Goal: Find contact information: Find contact information

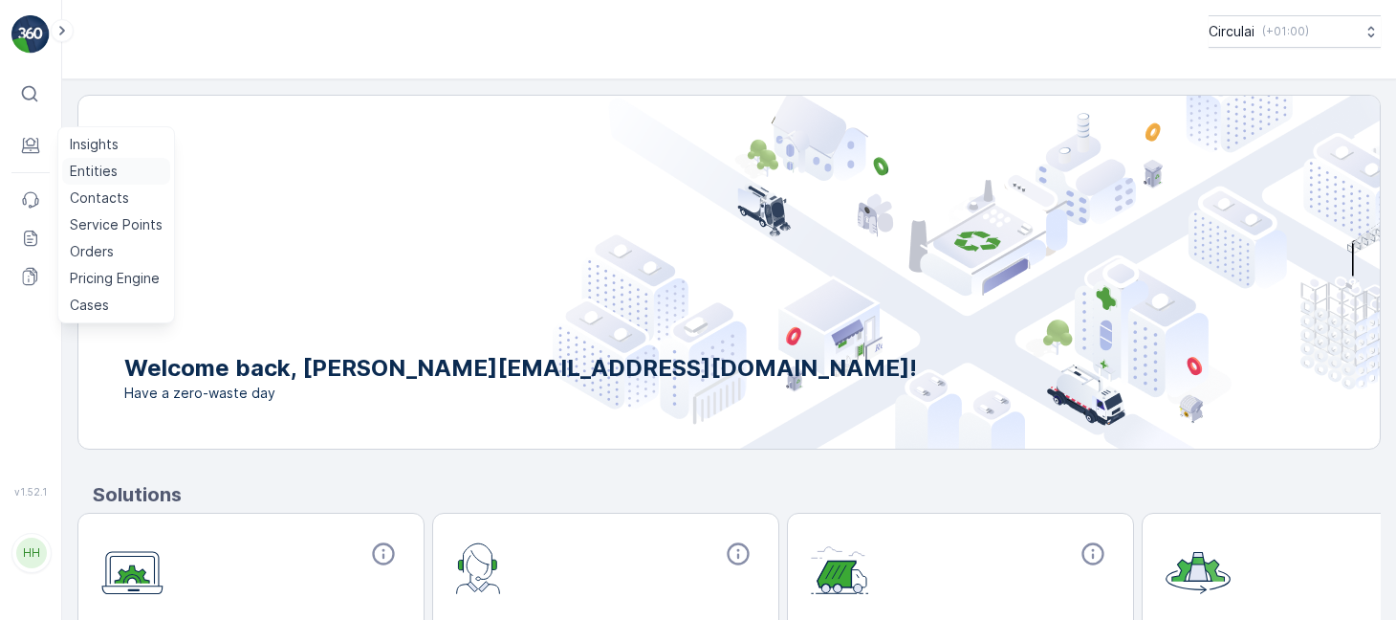
click at [77, 165] on p "Entities" at bounding box center [94, 171] width 48 height 19
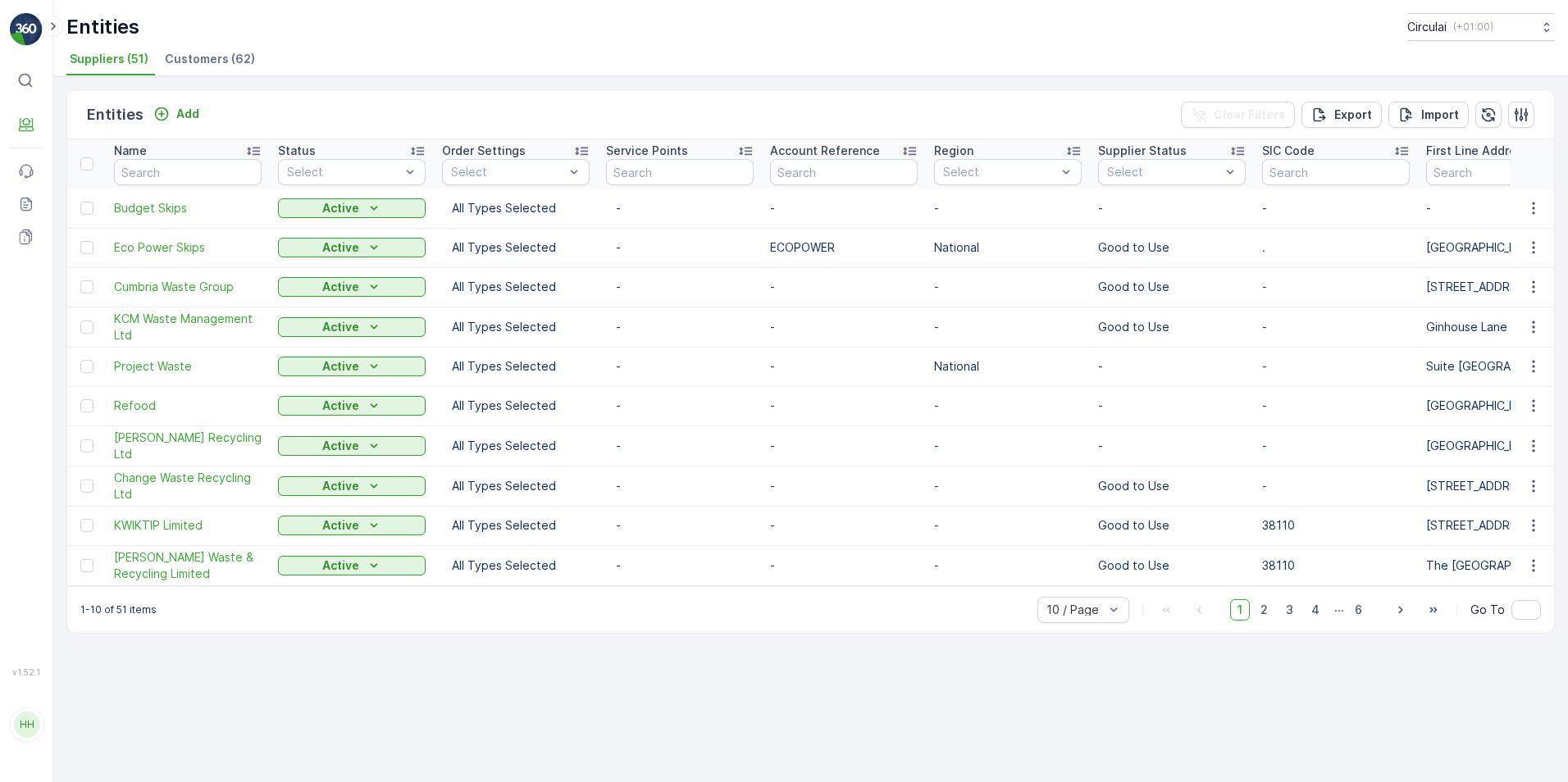
click at [160, 158] on div "Name" at bounding box center [188, 150] width 148 height 16
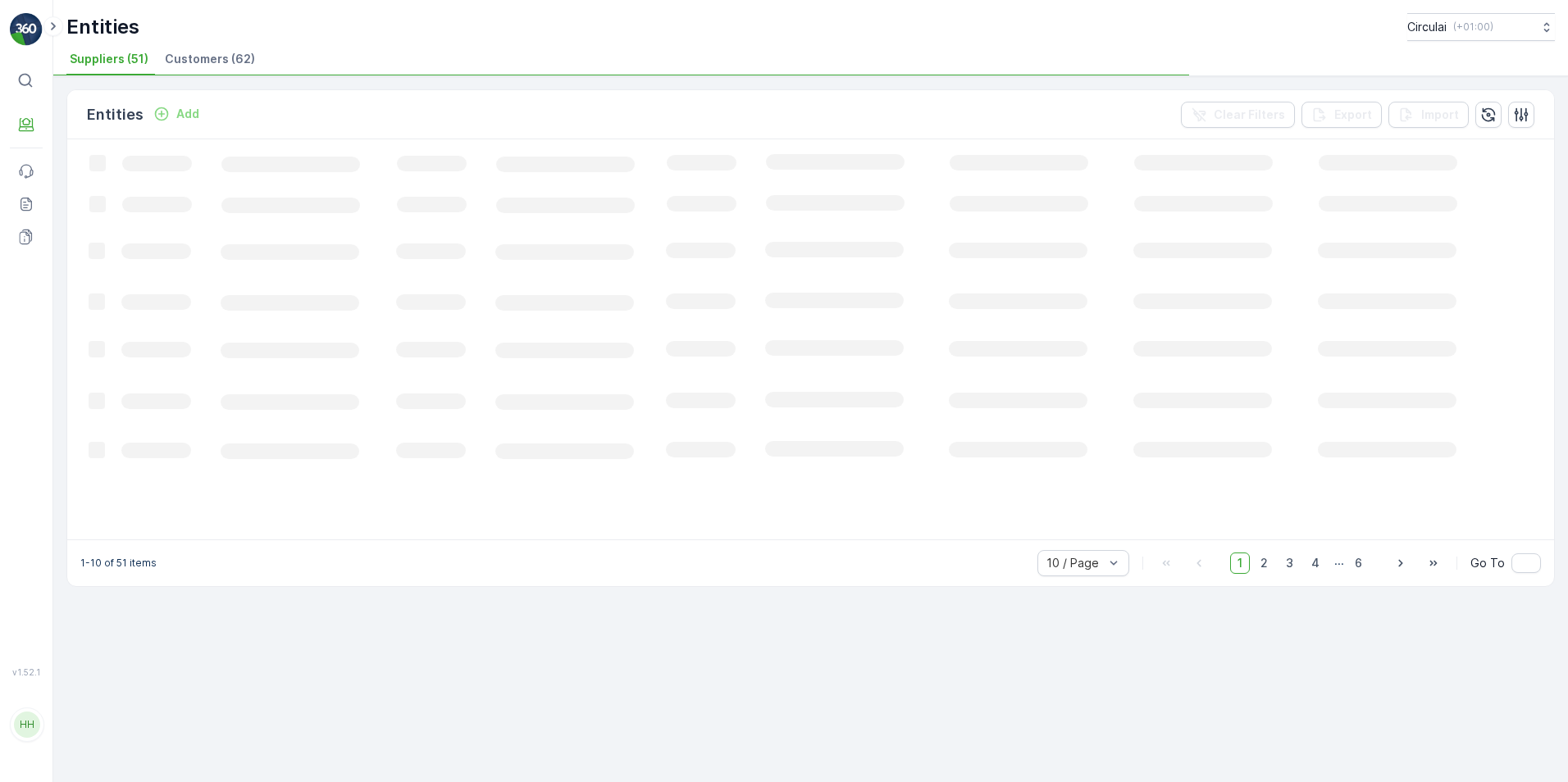
click at [163, 174] on icon "Loading..." at bounding box center [854, 339] width 1575 height 398
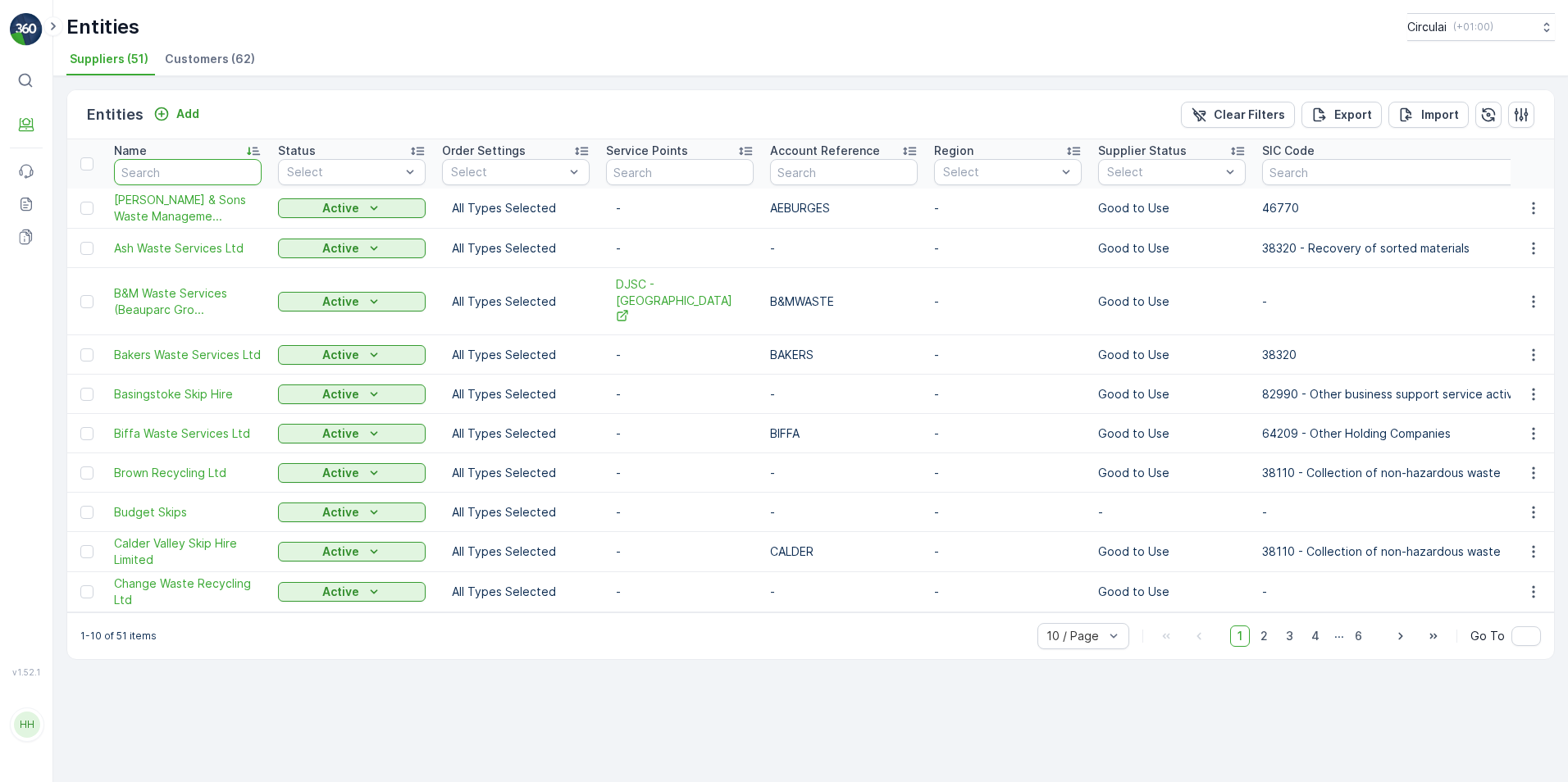
click at [157, 172] on input "text" at bounding box center [188, 171] width 148 height 27
type input "sue\"
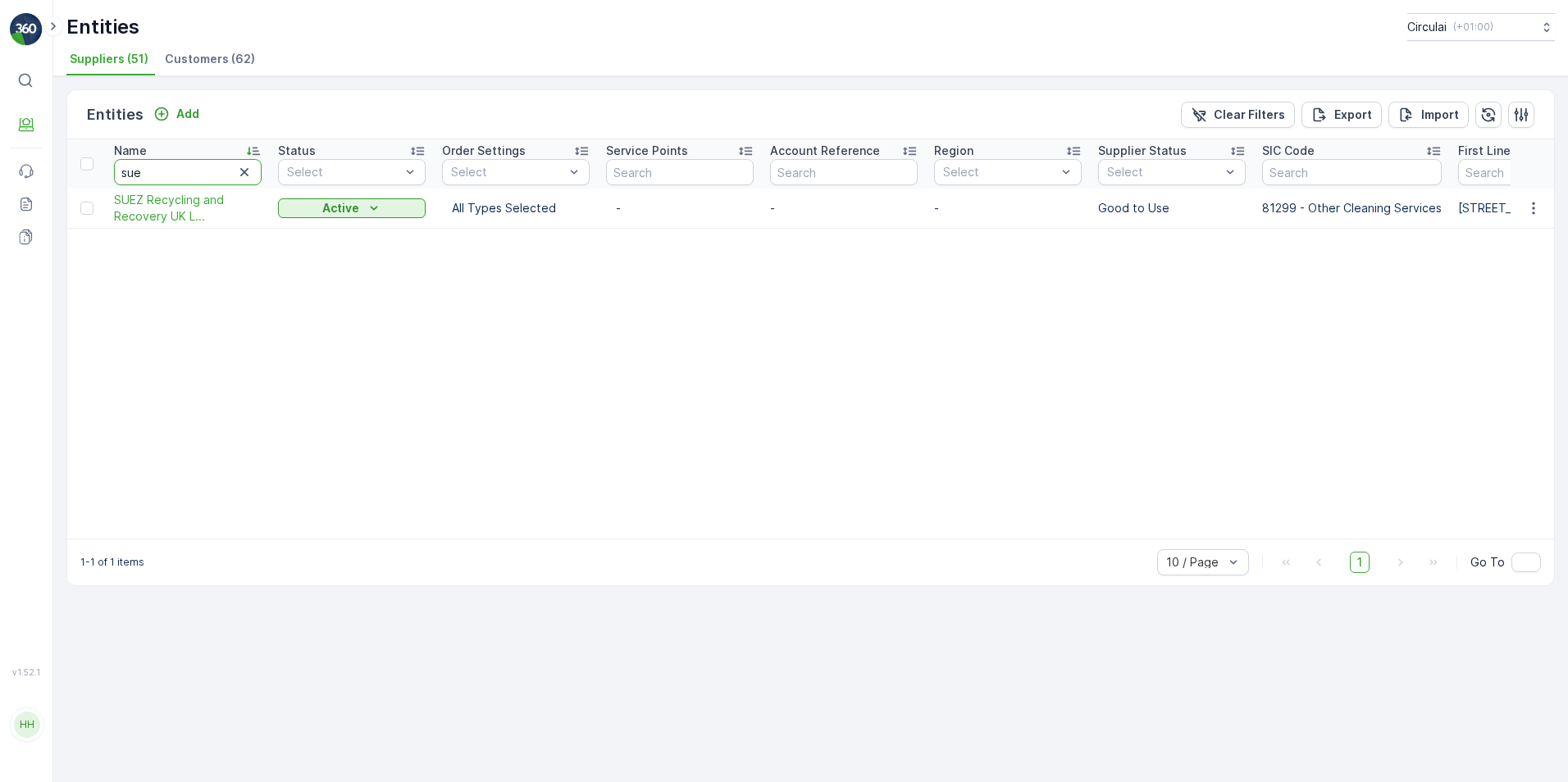
click at [157, 168] on input "sue" at bounding box center [188, 171] width 148 height 27
click at [154, 200] on span "SUEZ Recycling and Recovery UK L..." at bounding box center [188, 208] width 148 height 33
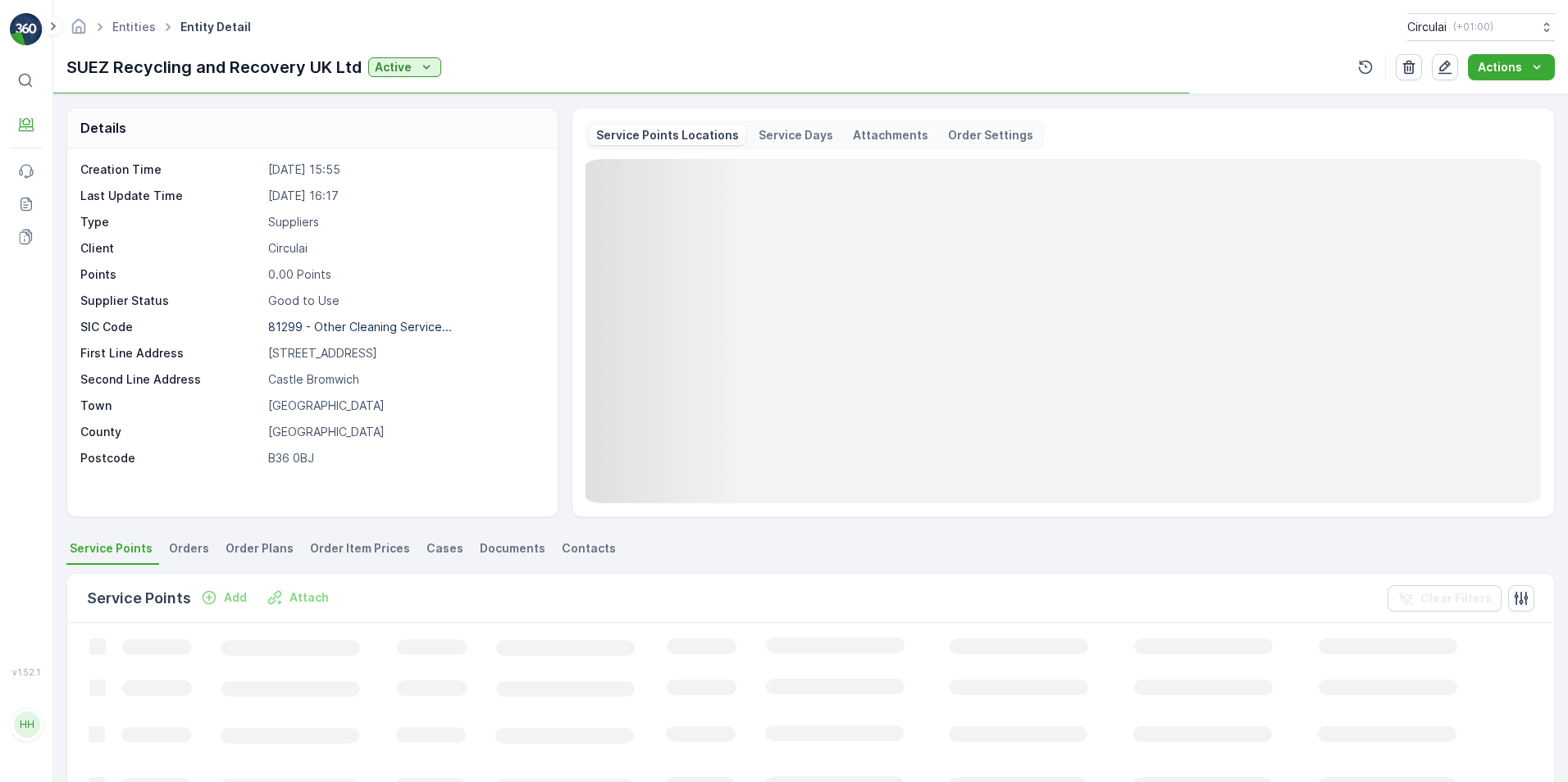
click at [588, 531] on span "Contacts" at bounding box center [588, 548] width 54 height 16
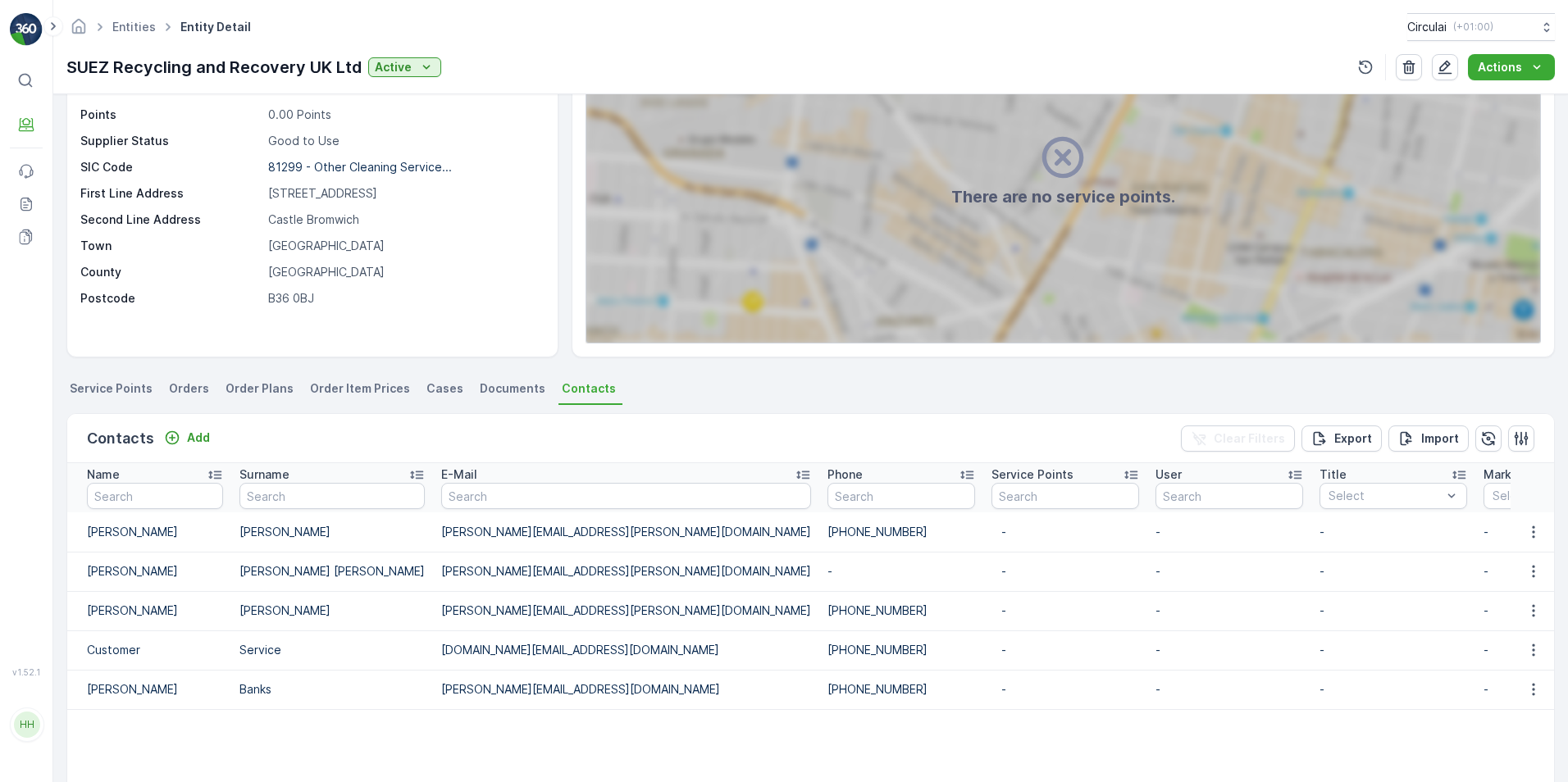
scroll to position [164, 0]
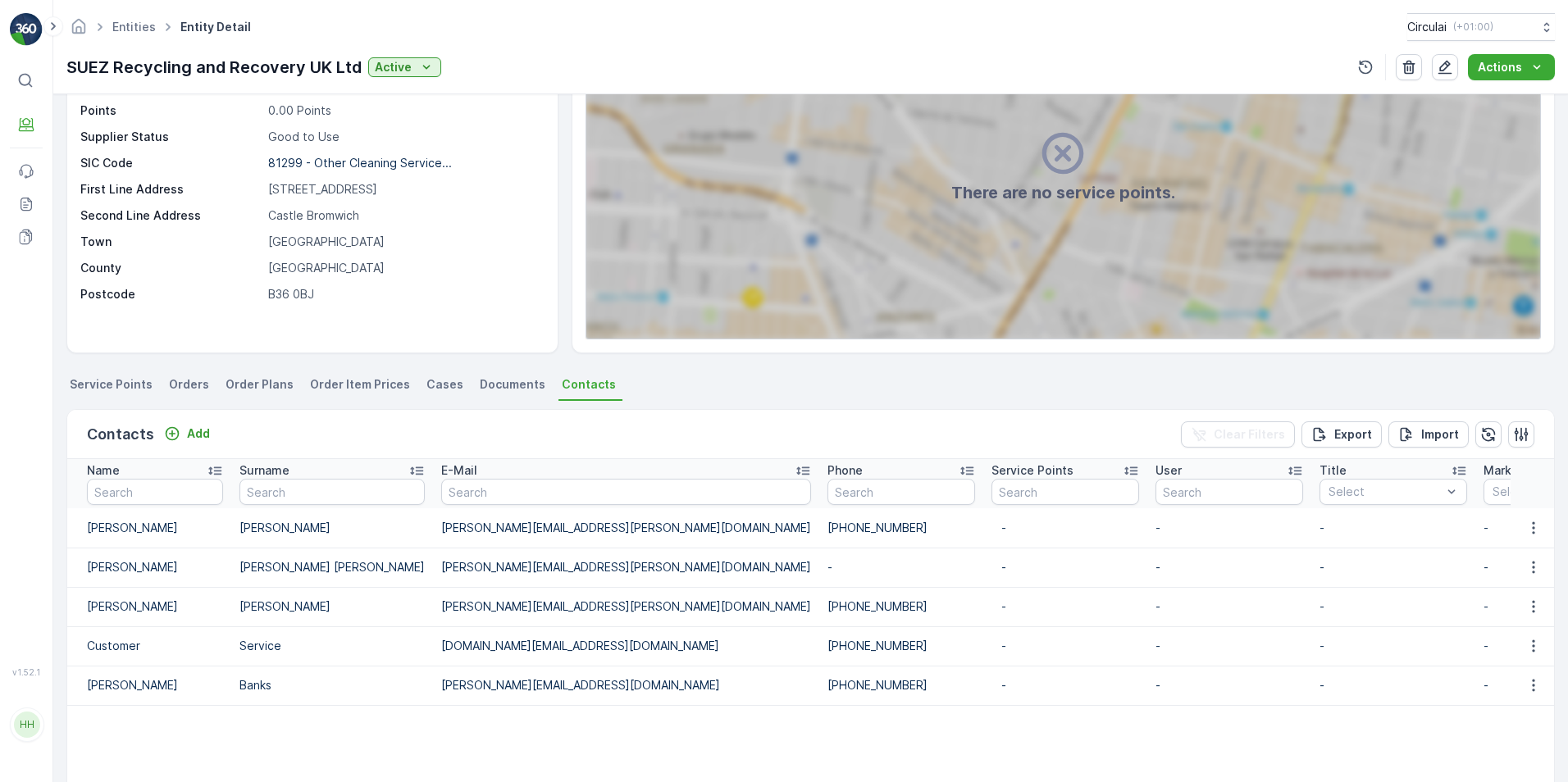
drag, startPoint x: 738, startPoint y: 603, endPoint x: 627, endPoint y: 603, distance: 111.0
click at [819, 531] on td "[PHONE_NUMBER]" at bounding box center [901, 607] width 164 height 39
copy td "[PHONE_NUMBER]"
click at [983, 531] on td "-" at bounding box center [1064, 607] width 164 height 39
